Goal: Task Accomplishment & Management: Use online tool/utility

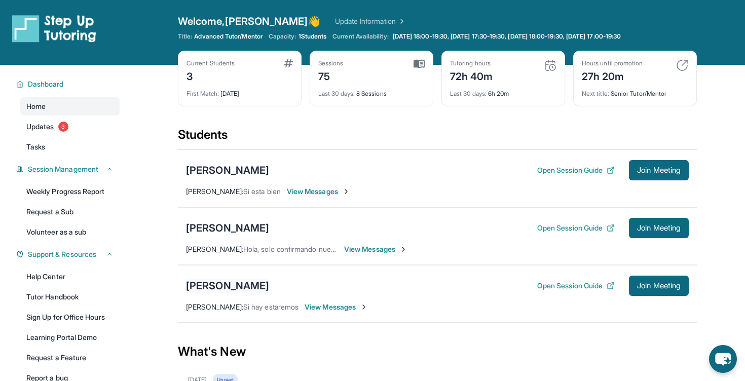
click at [225, 286] on div "[PERSON_NAME]" at bounding box center [227, 286] width 83 height 14
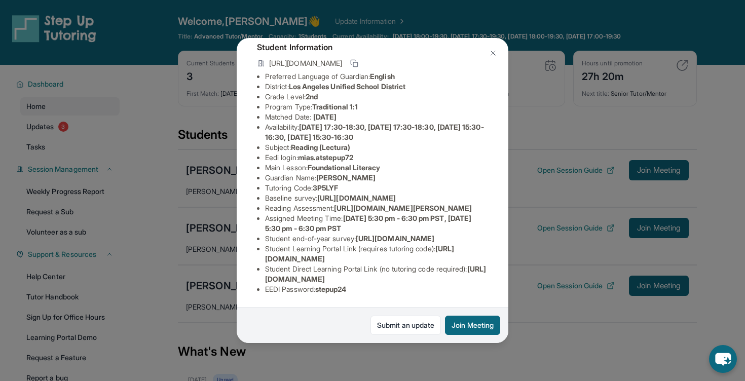
scroll to position [141, 0]
drag, startPoint x: 459, startPoint y: 279, endPoint x: 239, endPoint y: 279, distance: 220.3
click at [239, 279] on div "[PERSON_NAME] Guardian: [PERSON_NAME] Student Information [URL][DOMAIN_NAME] Pr…" at bounding box center [372, 190] width 271 height 305
click at [312, 233] on li "Student end-of-year survey : [URL][DOMAIN_NAME]" at bounding box center [376, 238] width 223 height 10
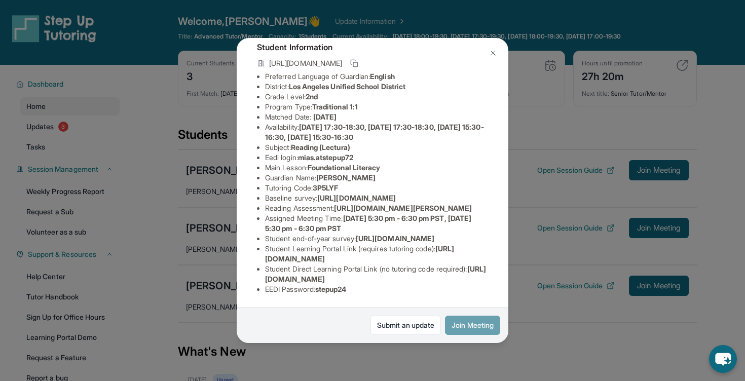
click at [470, 325] on button "Join Meeting" at bounding box center [472, 325] width 55 height 19
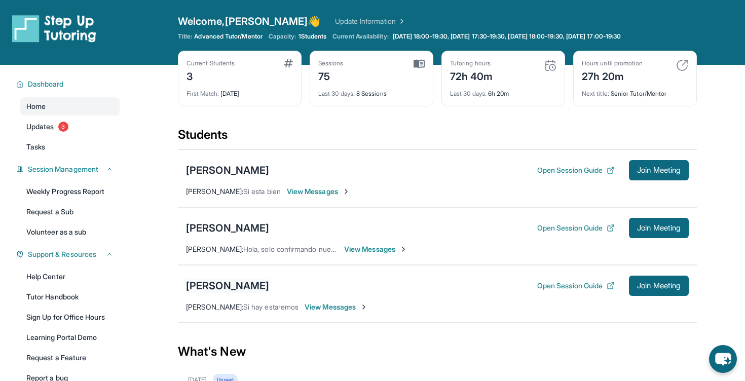
click at [210, 289] on div "[PERSON_NAME]" at bounding box center [227, 286] width 83 height 14
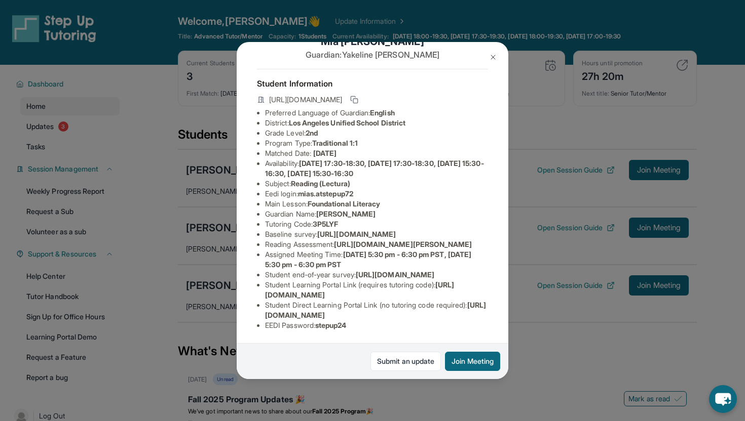
scroll to position [0, 0]
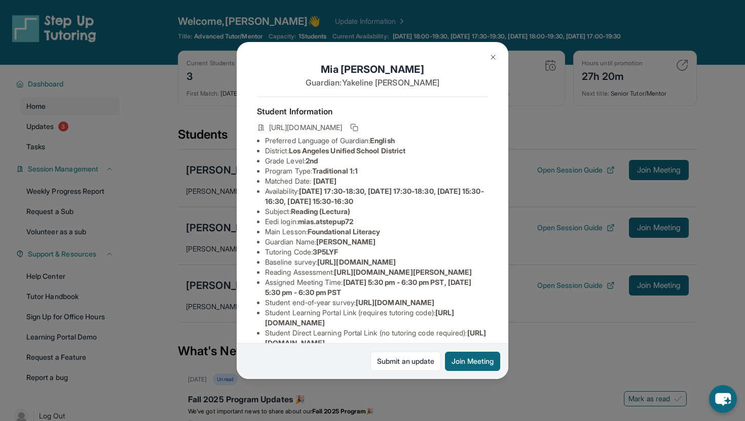
click at [490, 59] on img at bounding box center [493, 57] width 8 height 8
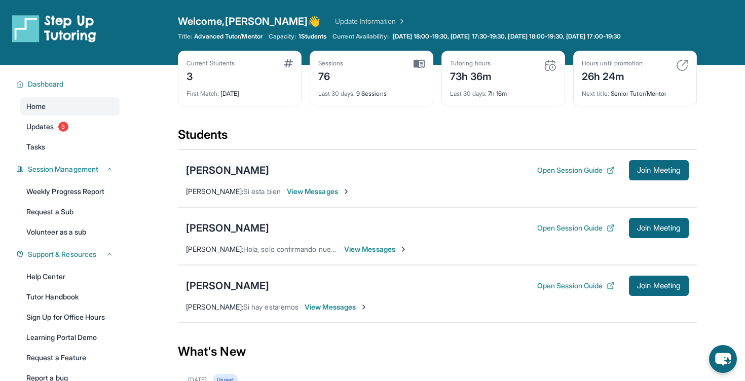
click at [220, 170] on div "[PERSON_NAME]" at bounding box center [227, 170] width 83 height 14
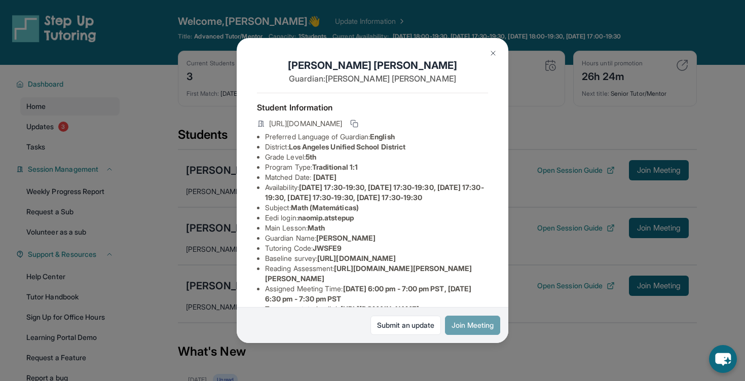
click at [467, 327] on button "Join Meeting" at bounding box center [472, 325] width 55 height 19
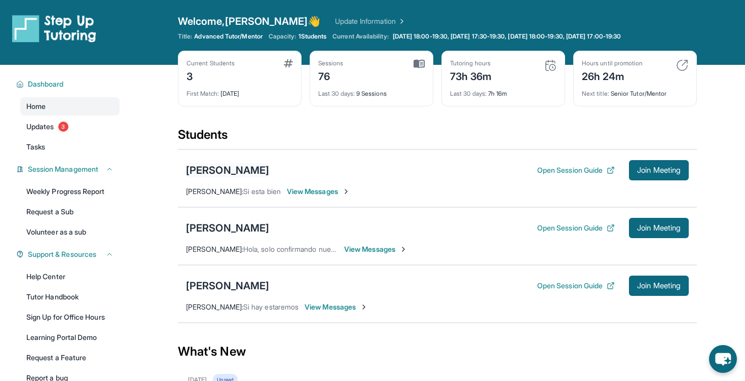
click at [236, 169] on div "[PERSON_NAME]" at bounding box center [227, 170] width 83 height 14
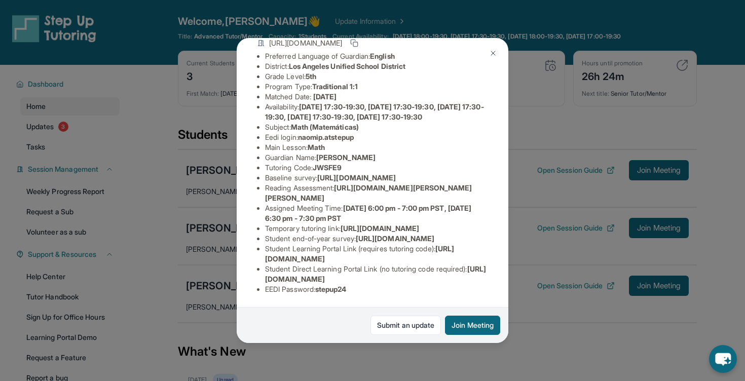
scroll to position [164, 1]
click at [538, 148] on div "Naomi Perez Guardian: Minerva Perez Student Information https://student-portal.…" at bounding box center [372, 190] width 745 height 381
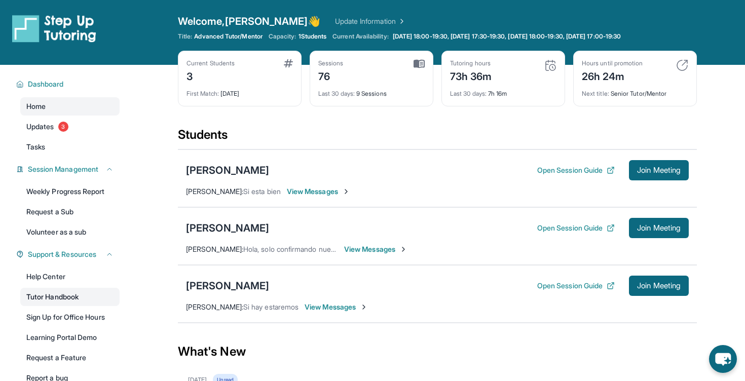
click at [84, 292] on link "Tutor Handbook" at bounding box center [69, 297] width 99 height 18
click at [210, 171] on div "[PERSON_NAME]" at bounding box center [227, 170] width 83 height 14
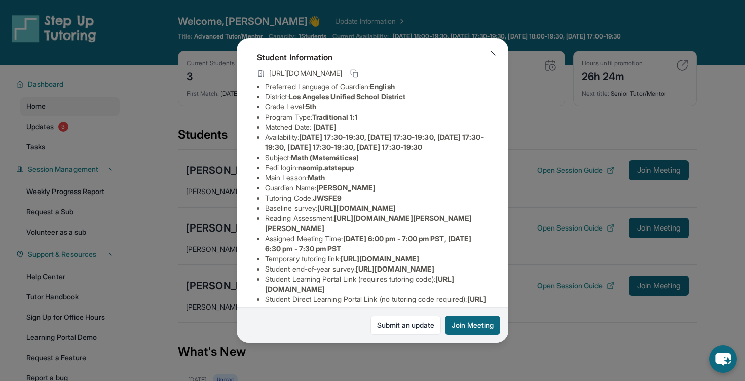
scroll to position [57, 0]
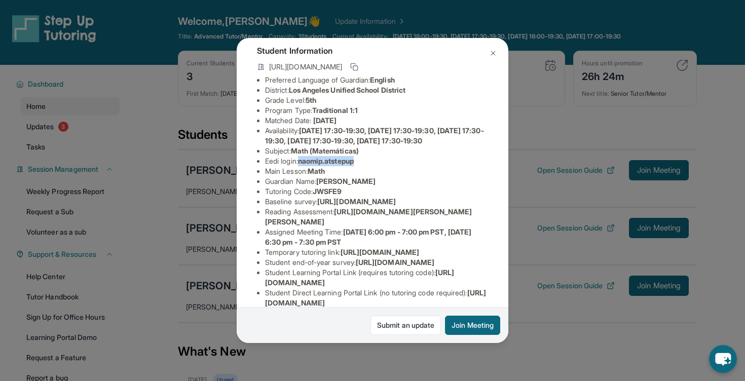
drag, startPoint x: 369, startPoint y: 171, endPoint x: 304, endPoint y: 169, distance: 64.9
click at [304, 166] on li "Eedi login : naomip.atstepup" at bounding box center [376, 161] width 223 height 10
copy span "naomip.atstepup"
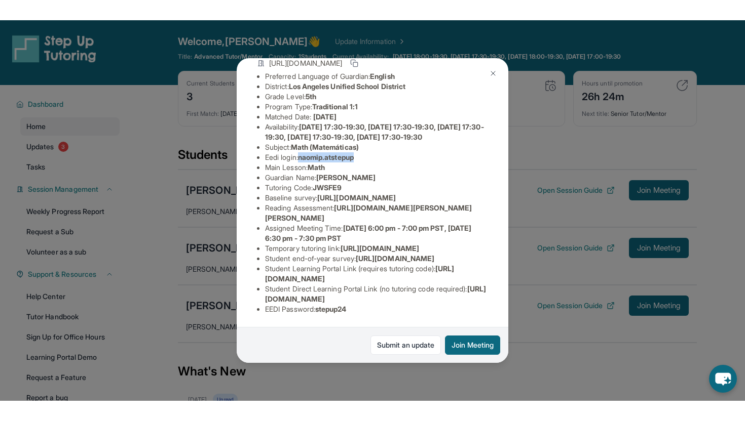
scroll to position [191, 0]
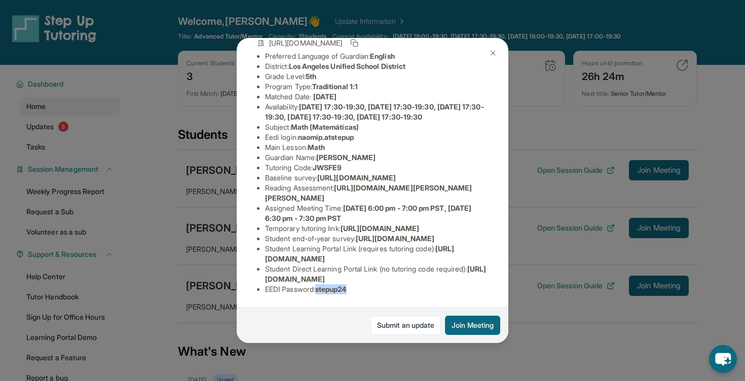
drag, startPoint x: 365, startPoint y: 291, endPoint x: 320, endPoint y: 291, distance: 45.6
click at [320, 291] on li "EEDI Password : stepup24" at bounding box center [376, 289] width 223 height 10
copy span "stepup24"
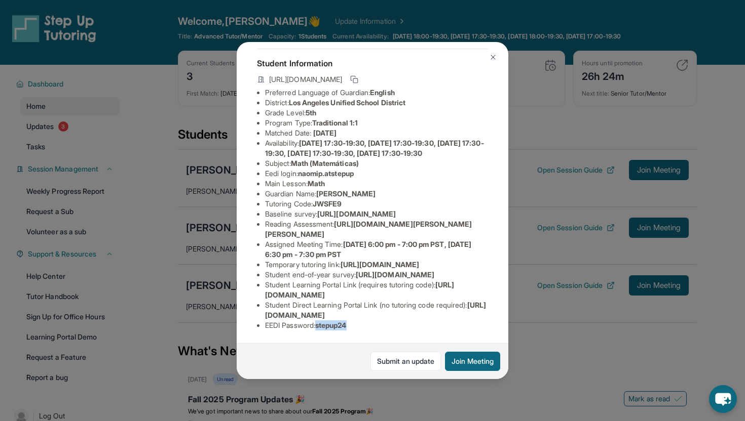
scroll to position [96, 0]
click at [313, 169] on span "naomip.atstepup" at bounding box center [326, 173] width 56 height 9
drag, startPoint x: 313, startPoint y: 136, endPoint x: 359, endPoint y: 134, distance: 46.2
click at [354, 169] on span "naomip.atstepup" at bounding box center [326, 173] width 56 height 9
copy span "naomip.atstepup"
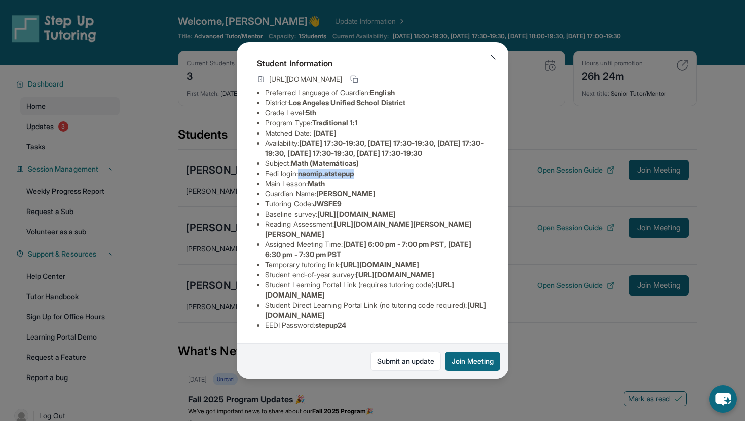
scroll to position [160, 0]
click at [336, 338] on div "Student Information https://student-portal.stepuptutoring.org/student/JWSFE9 Pr…" at bounding box center [372, 194] width 231 height 290
drag, startPoint x: 320, startPoint y: 327, endPoint x: 362, endPoint y: 327, distance: 41.5
click at [362, 327] on li "EEDI Password : stepup24" at bounding box center [376, 326] width 223 height 10
copy span "stepup24"
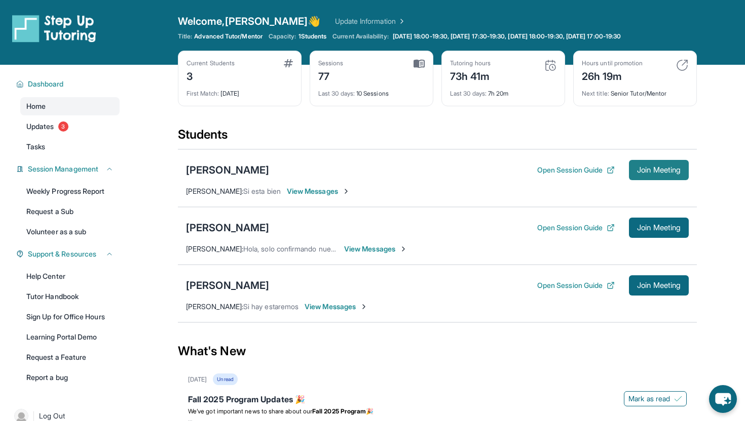
click at [655, 179] on button "Join Meeting" at bounding box center [659, 170] width 60 height 20
